Goal: Entertainment & Leisure: Consume media (video, audio)

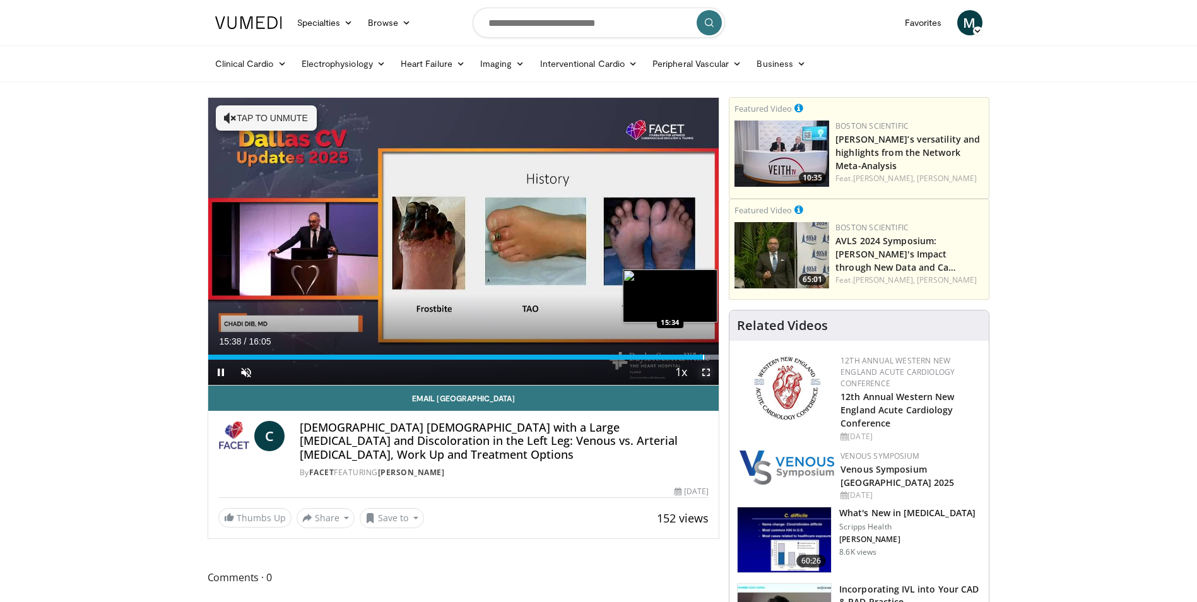
drag, startPoint x: 702, startPoint y: 360, endPoint x: 484, endPoint y: 355, distance: 217.9
click at [542, 360] on div "Current Time 15:38 / Duration 16:05 Pause Skip Backward Skip Forward Unmute Loa…" at bounding box center [463, 372] width 511 height 25
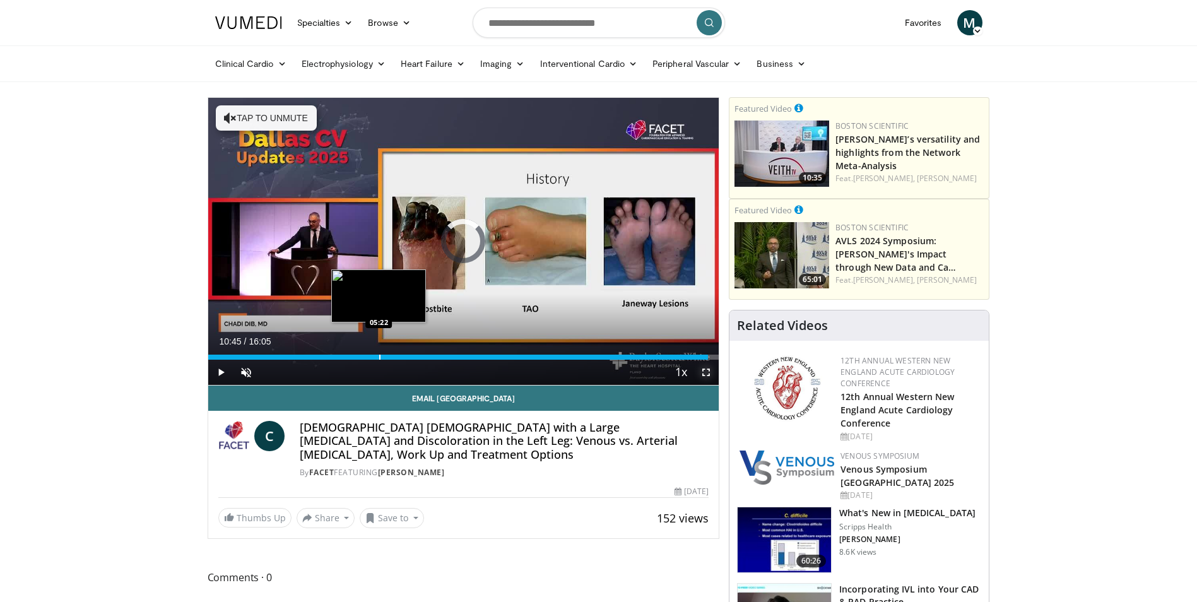
drag, startPoint x: 550, startPoint y: 358, endPoint x: 378, endPoint y: 354, distance: 171.8
click at [378, 354] on div "Loaded : 0.00% 05:24 05:22" at bounding box center [463, 354] width 511 height 12
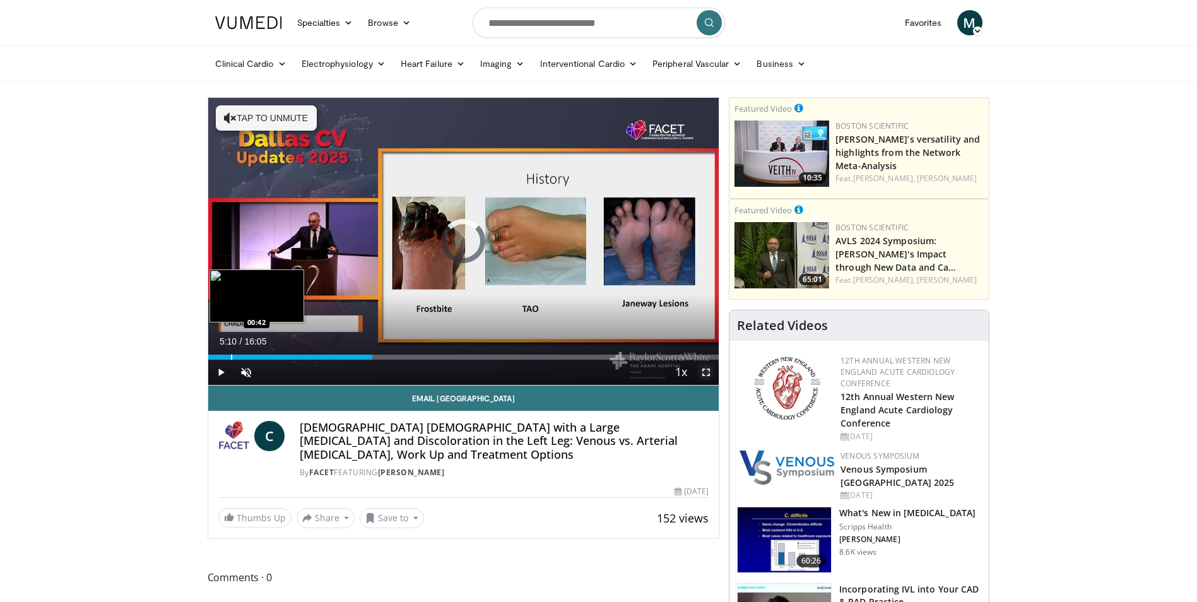
drag, startPoint x: 373, startPoint y: 359, endPoint x: 229, endPoint y: 354, distance: 144.0
click at [229, 354] on div "Loaded : 0.00% 00:44 00:42" at bounding box center [463, 354] width 511 height 12
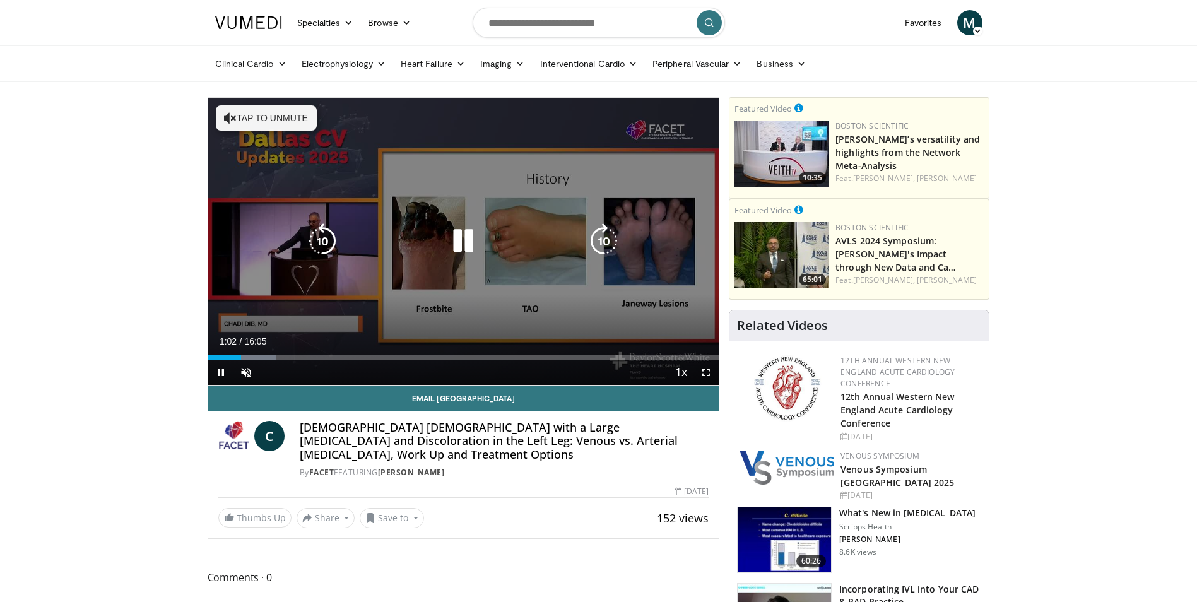
click at [458, 244] on icon "Video Player" at bounding box center [463, 240] width 35 height 35
click at [460, 234] on icon "Video Player" at bounding box center [463, 240] width 35 height 35
click at [233, 119] on icon "Video Player" at bounding box center [230, 118] width 13 height 13
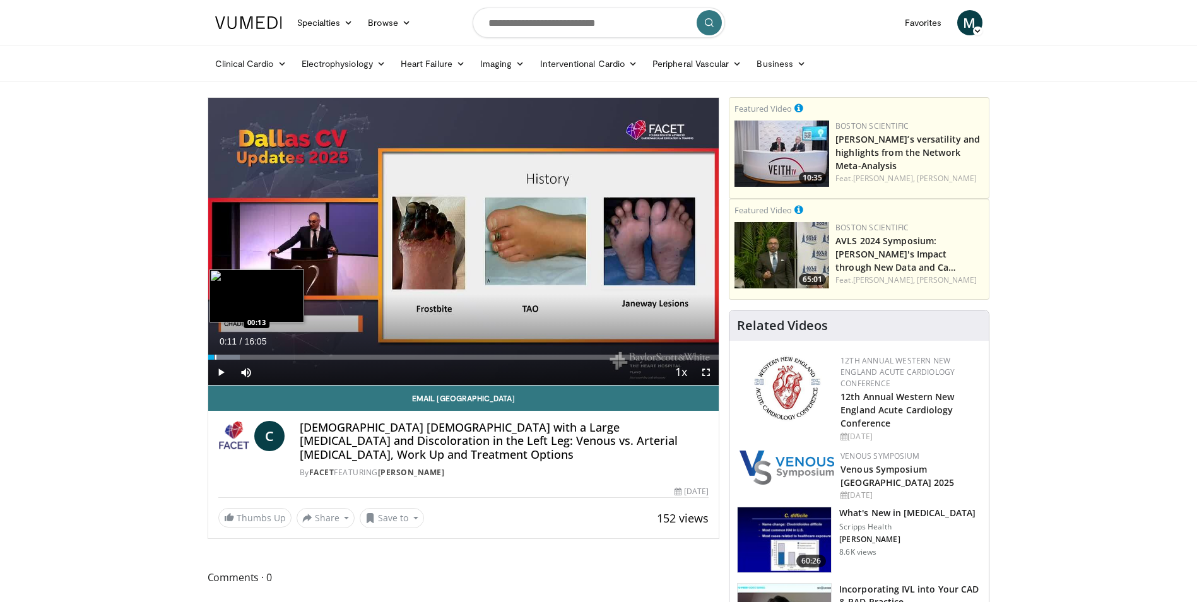
drag, startPoint x: 239, startPoint y: 356, endPoint x: 214, endPoint y: 352, distance: 25.6
click at [214, 352] on div "Loaded : 6.22% 00:11 00:13" at bounding box center [463, 354] width 511 height 12
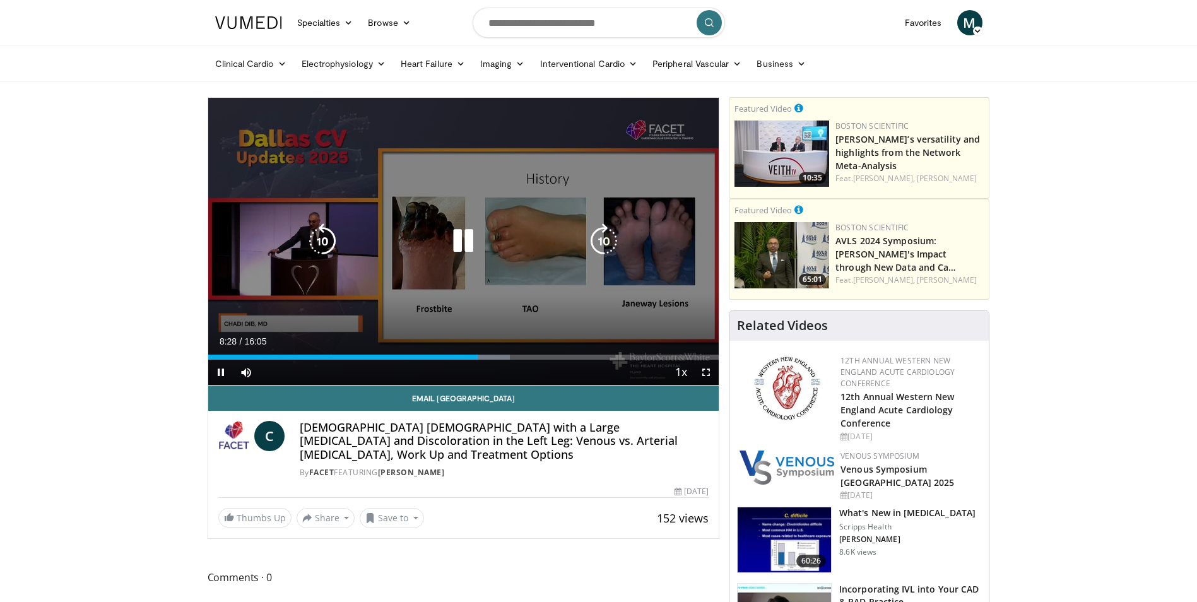
click at [463, 246] on icon "Video Player" at bounding box center [463, 240] width 35 height 35
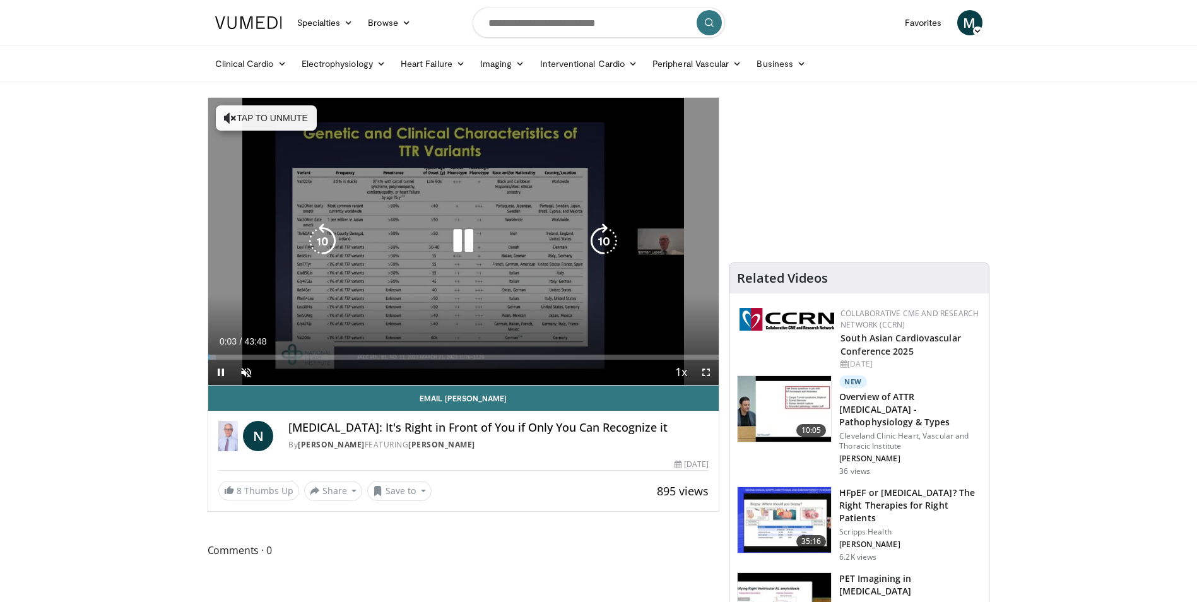
click at [288, 121] on button "Tap to unmute" at bounding box center [266, 117] width 101 height 25
click at [448, 245] on icon "Video Player" at bounding box center [463, 240] width 35 height 35
click at [466, 241] on icon "Video Player" at bounding box center [463, 240] width 35 height 35
click at [467, 245] on icon "Video Player" at bounding box center [463, 240] width 35 height 35
